Goal: Task Accomplishment & Management: Complete application form

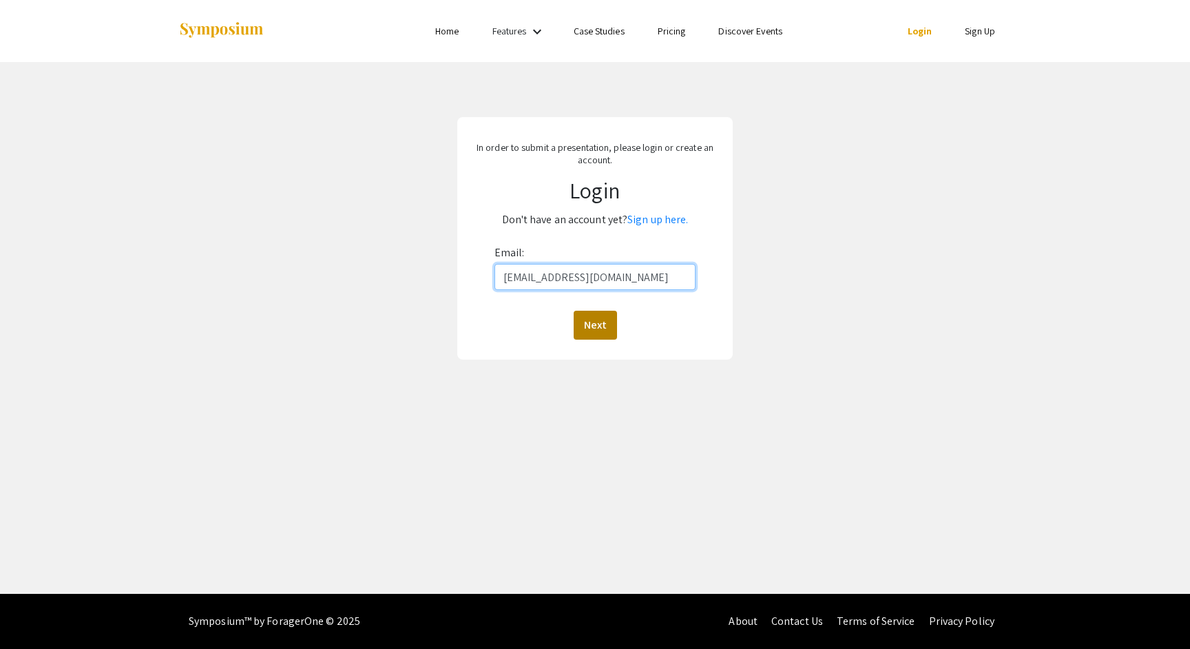
type input "[EMAIL_ADDRESS][DOMAIN_NAME]"
click at [599, 320] on button "Next" at bounding box center [595, 325] width 43 height 29
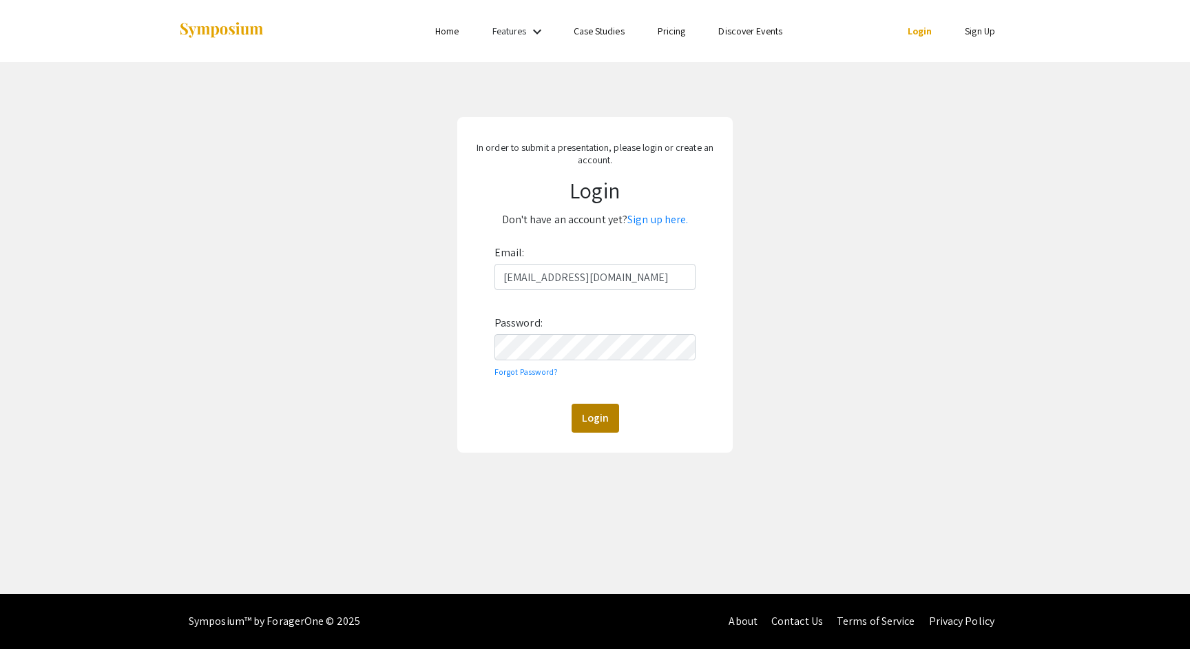
click at [594, 416] on button "Login" at bounding box center [596, 418] width 48 height 29
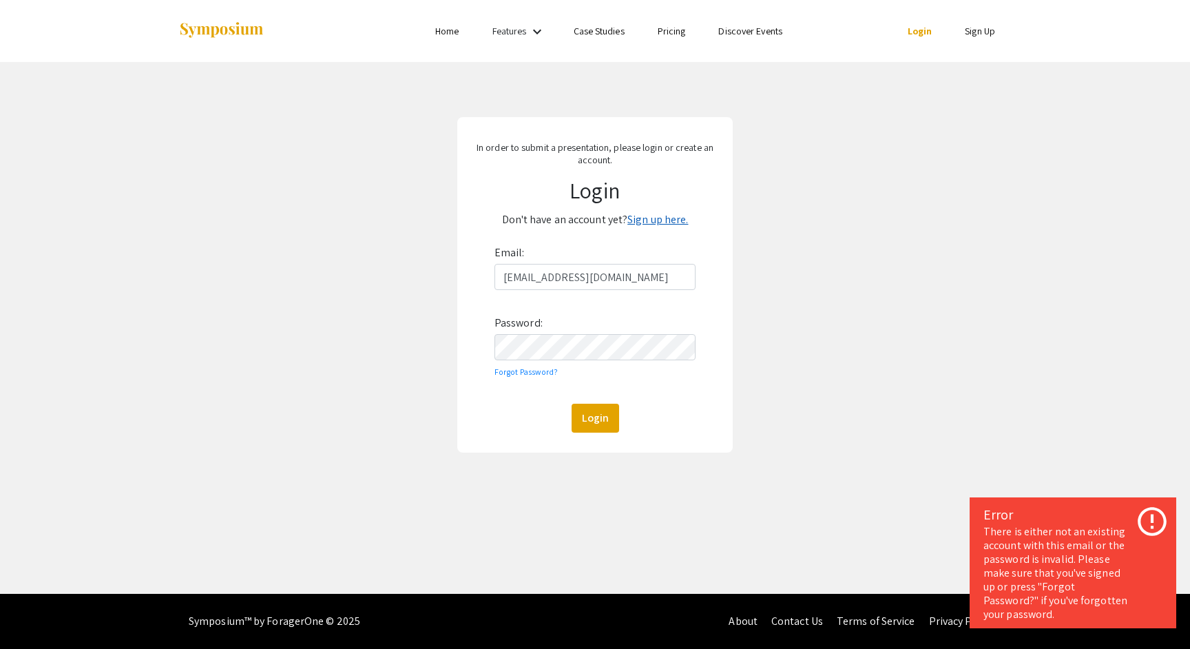
click at [659, 221] on link "Sign up here." at bounding box center [657, 219] width 61 height 14
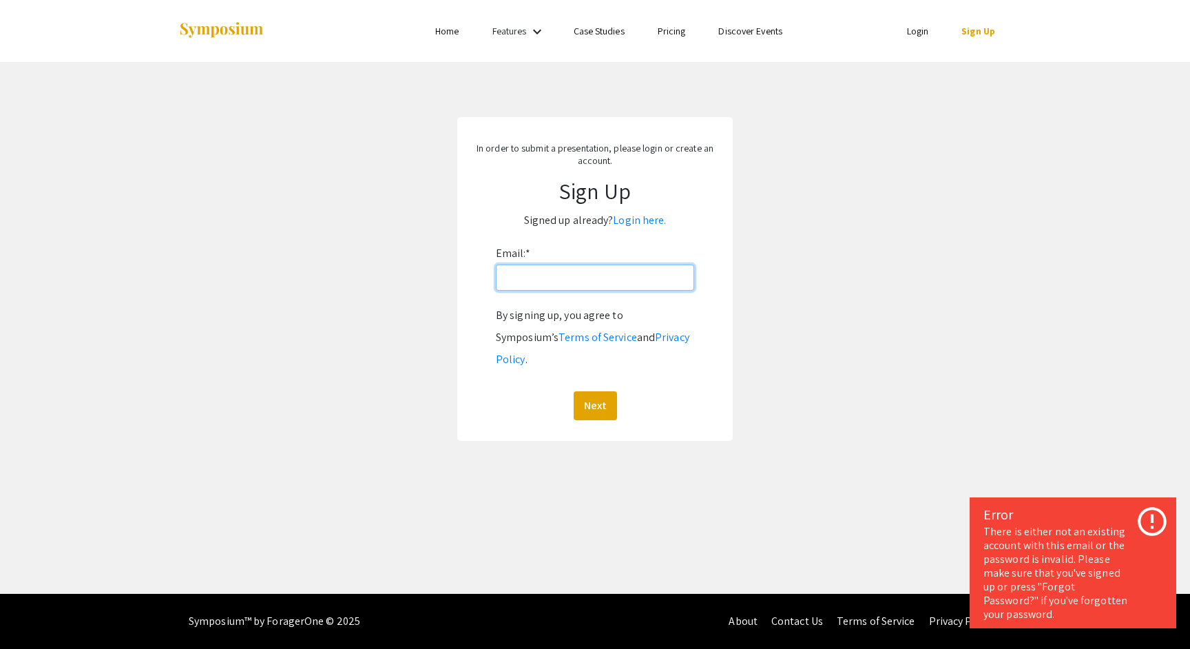
click at [572, 278] on input "Email: *" at bounding box center [595, 277] width 198 height 26
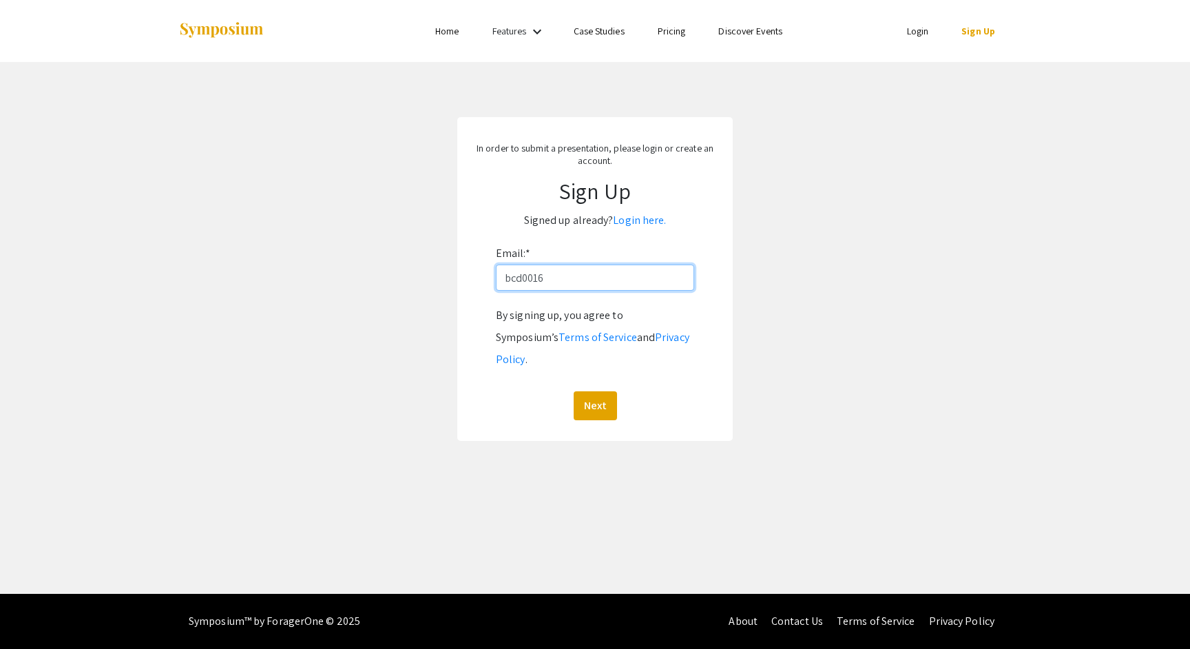
type input "[EMAIL_ADDRESS][DOMAIN_NAME]"
click at [596, 391] on button "Next" at bounding box center [595, 405] width 43 height 29
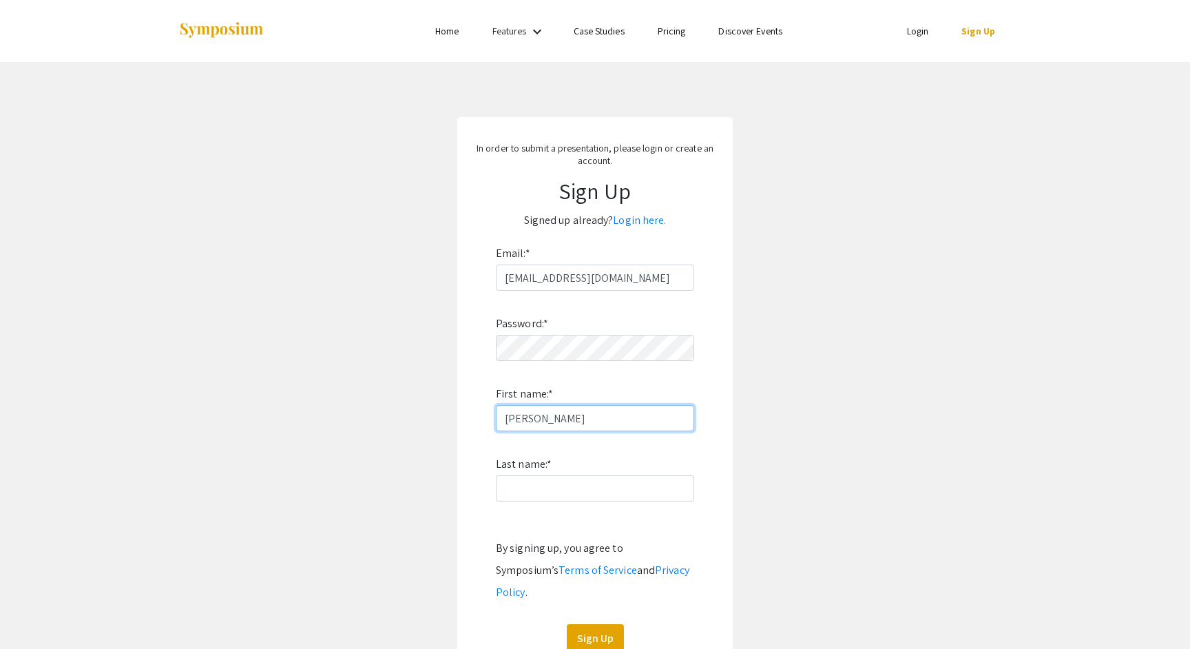
type input "[PERSON_NAME]"
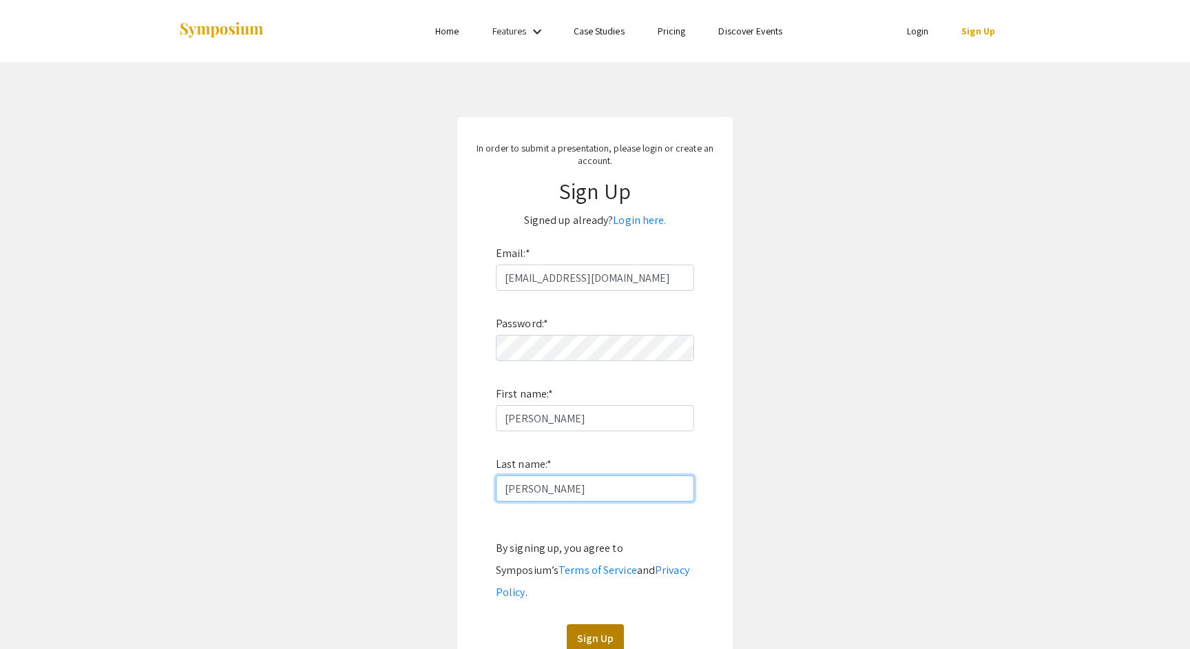
type input "[PERSON_NAME]"
click at [585, 624] on button "Sign Up" at bounding box center [595, 638] width 57 height 29
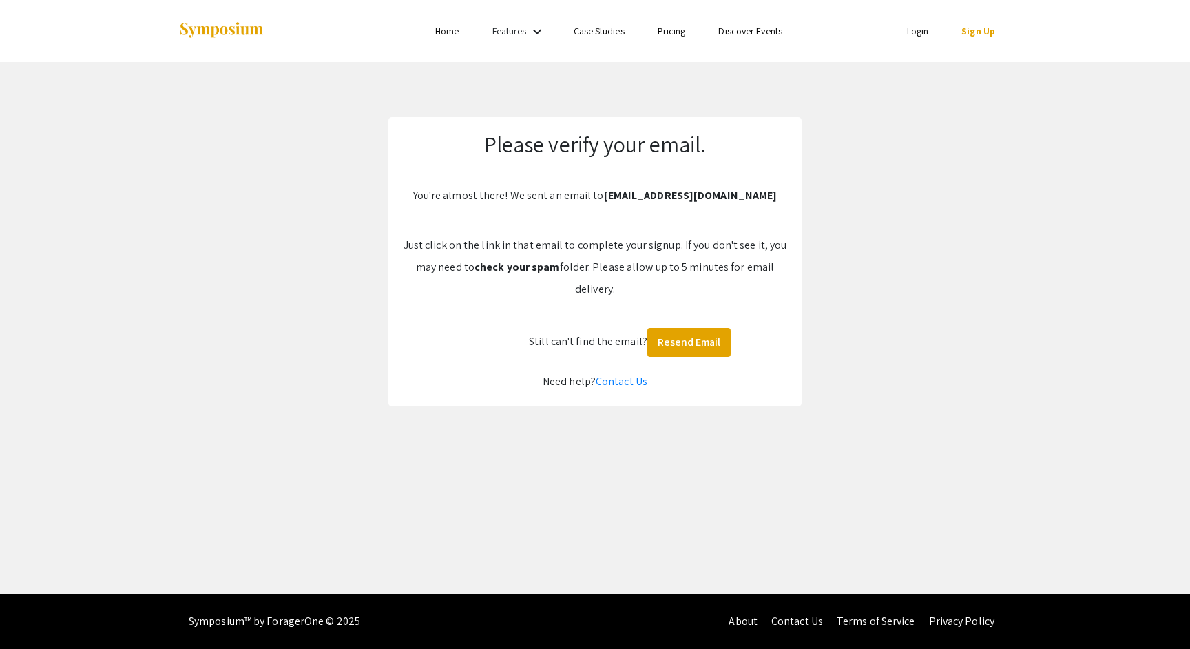
click at [435, 31] on link "Home" at bounding box center [446, 31] width 23 height 12
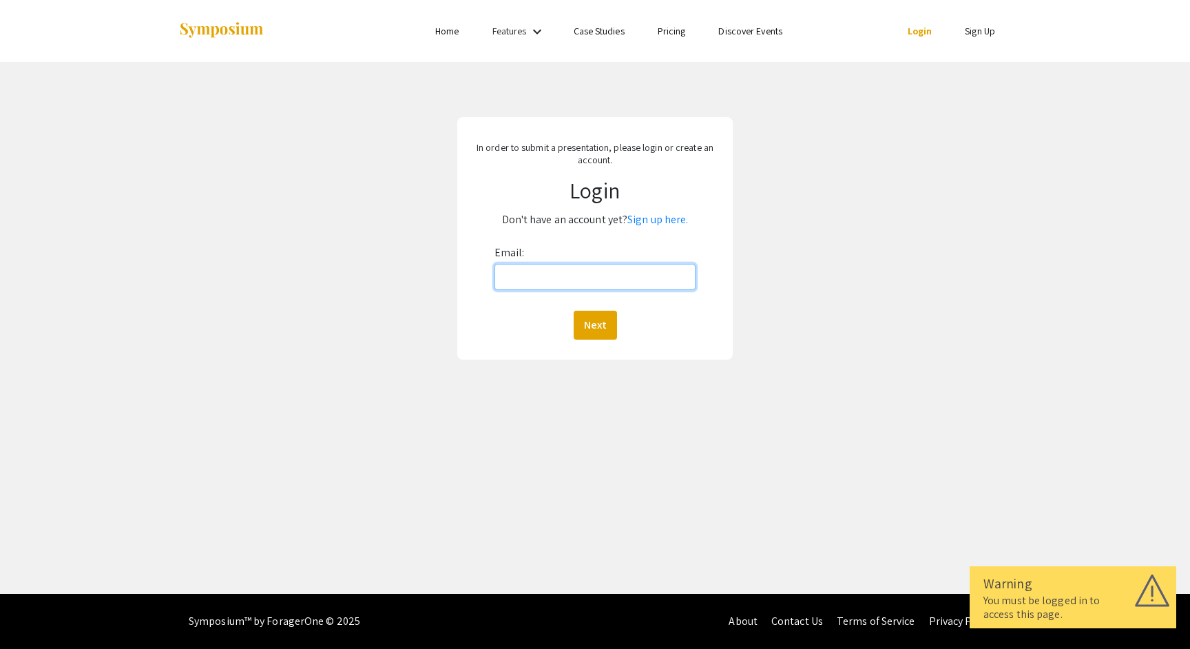
type input "bcd0016@mix.wvu.edu"
click at [594, 324] on button "Next" at bounding box center [595, 325] width 43 height 29
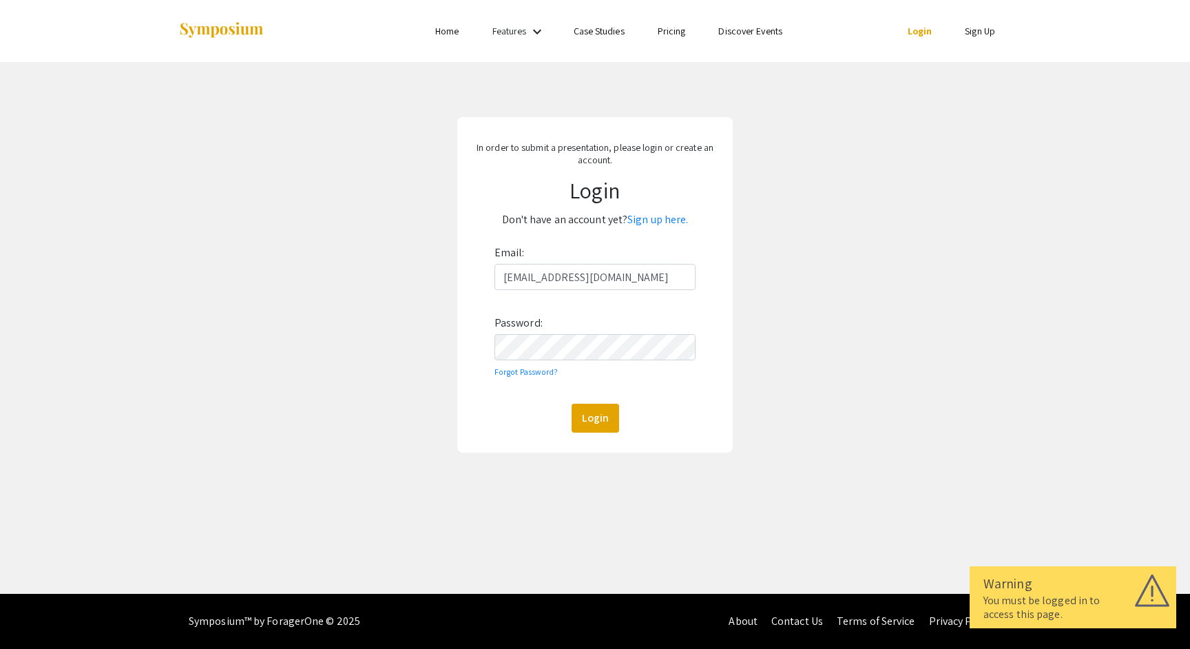
click at [594, 417] on button "Login" at bounding box center [596, 418] width 48 height 29
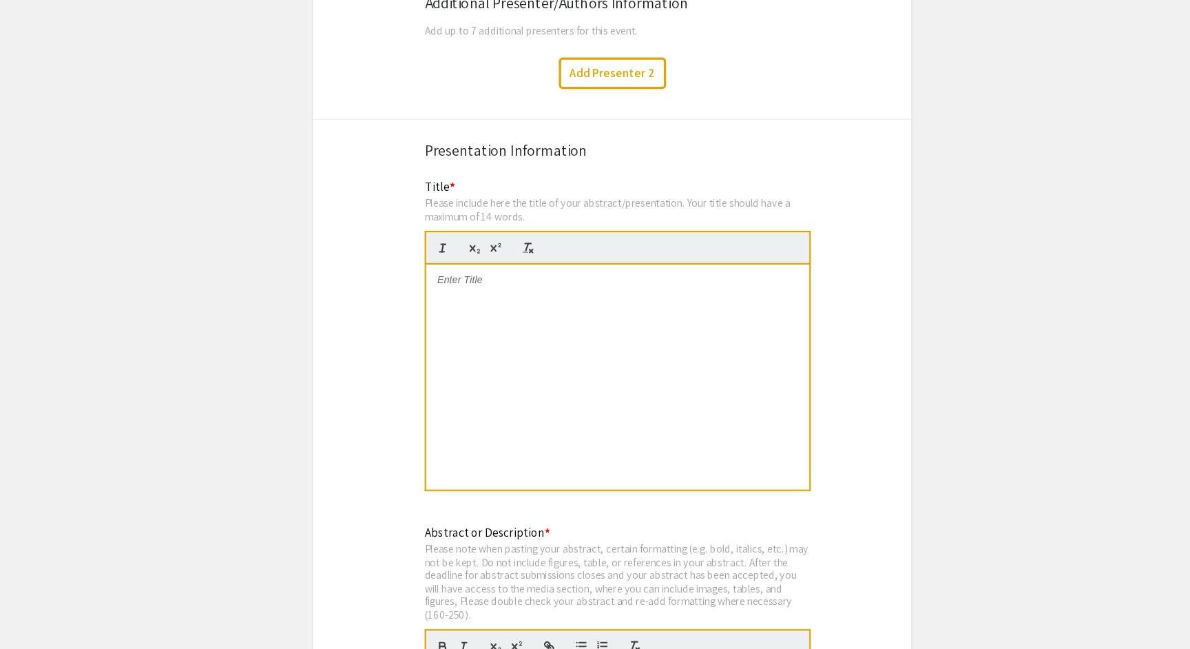
scroll to position [2347, 0]
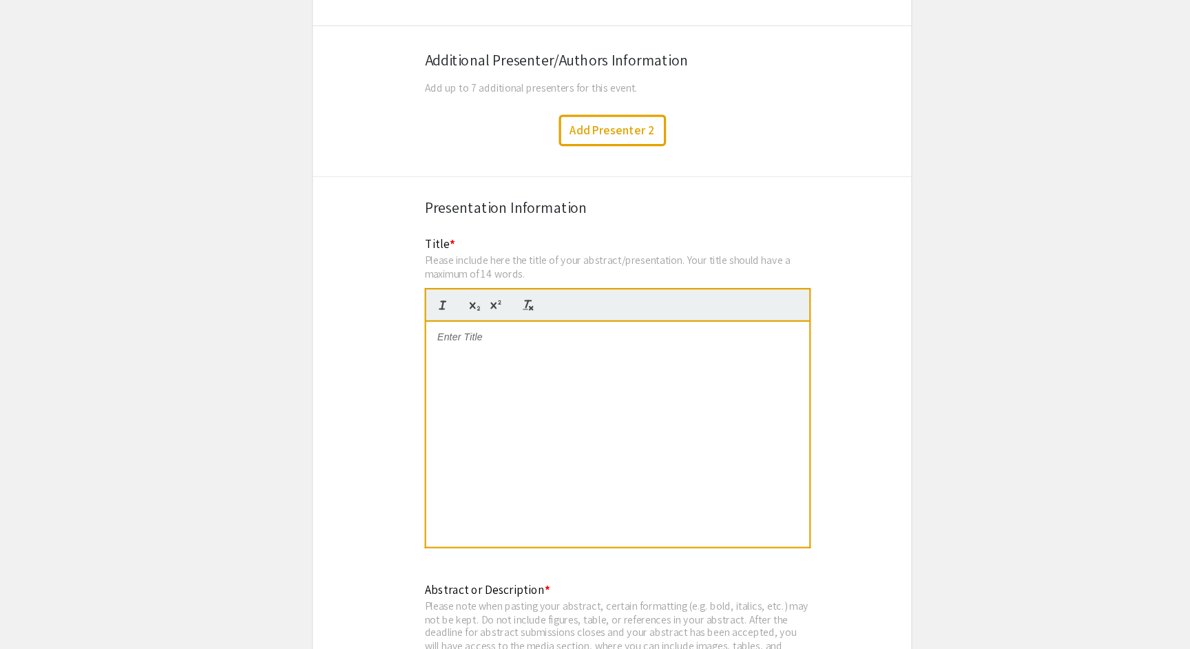
click at [503, 304] on div at bounding box center [600, 398] width 352 height 207
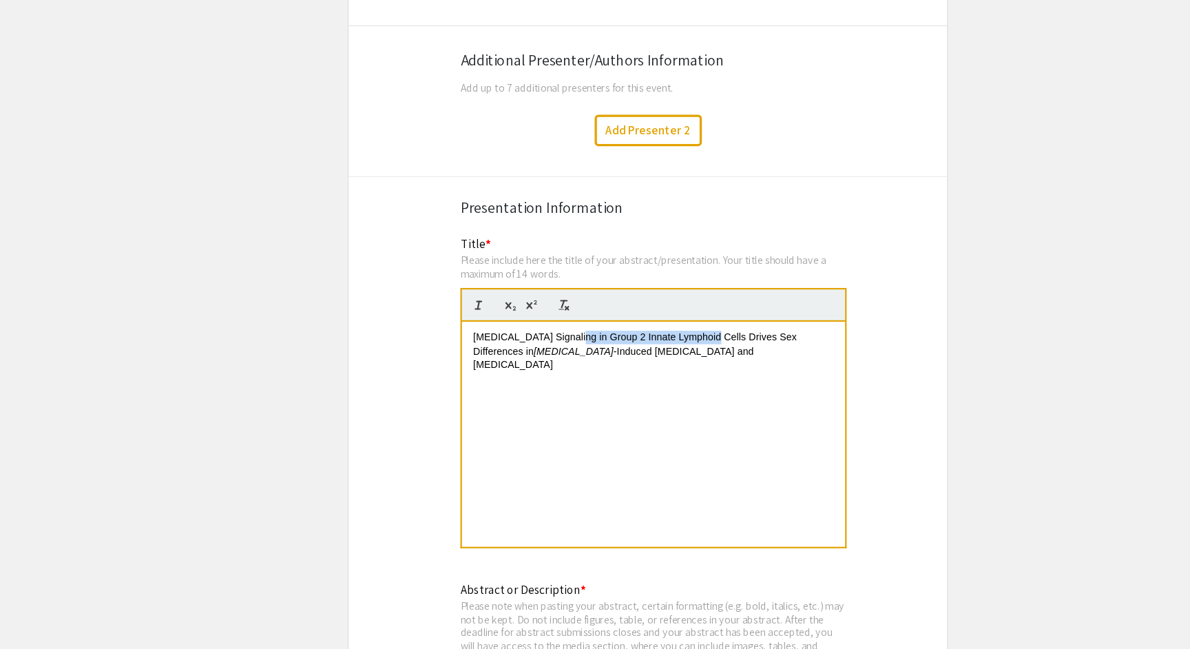
drag, startPoint x: 526, startPoint y: 293, endPoint x: 651, endPoint y: 297, distance: 125.4
click at [651, 304] on span "Androgen Signaling in Group 2 Innate Lymphoid Cells Drives Sex Differences in" at bounding box center [585, 315] width 300 height 23
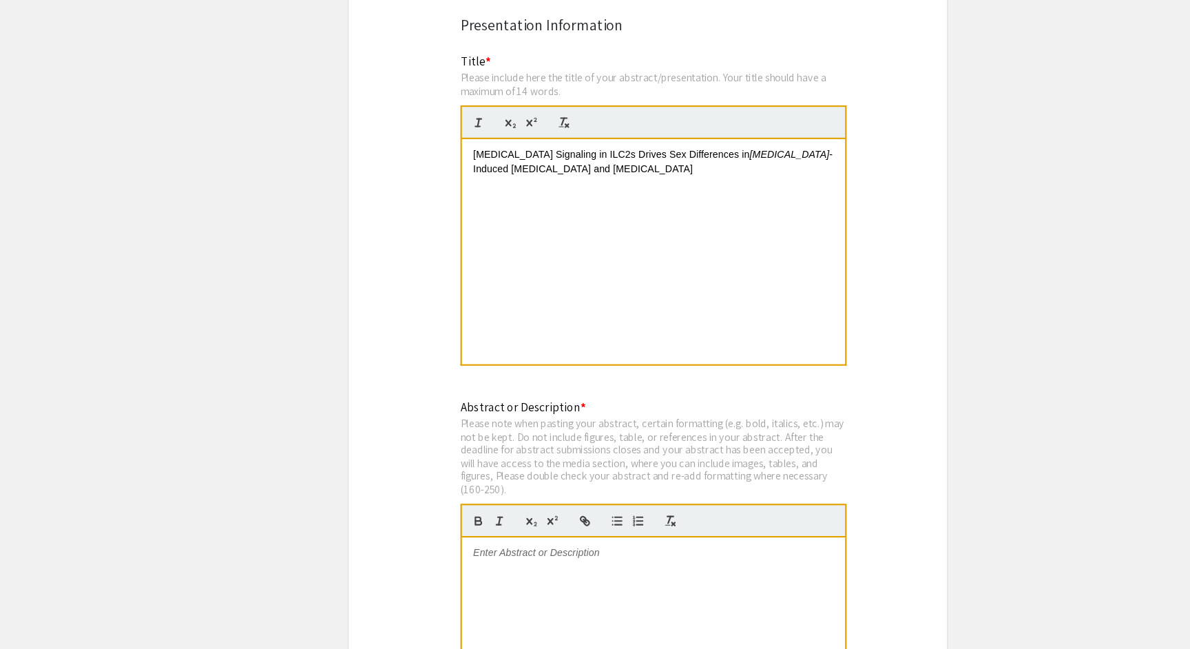
scroll to position [2471, 0]
